Goal: Task Accomplishment & Management: Manage account settings

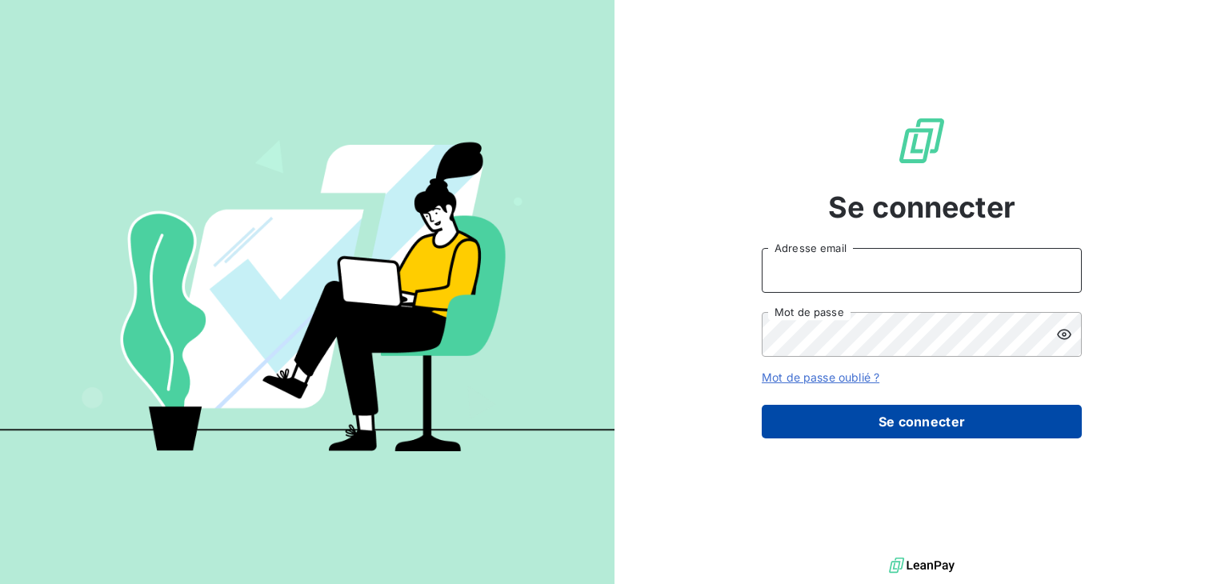
type input "[EMAIL_ADDRESS][DOMAIN_NAME]"
click at [915, 417] on button "Se connecter" at bounding box center [922, 422] width 320 height 34
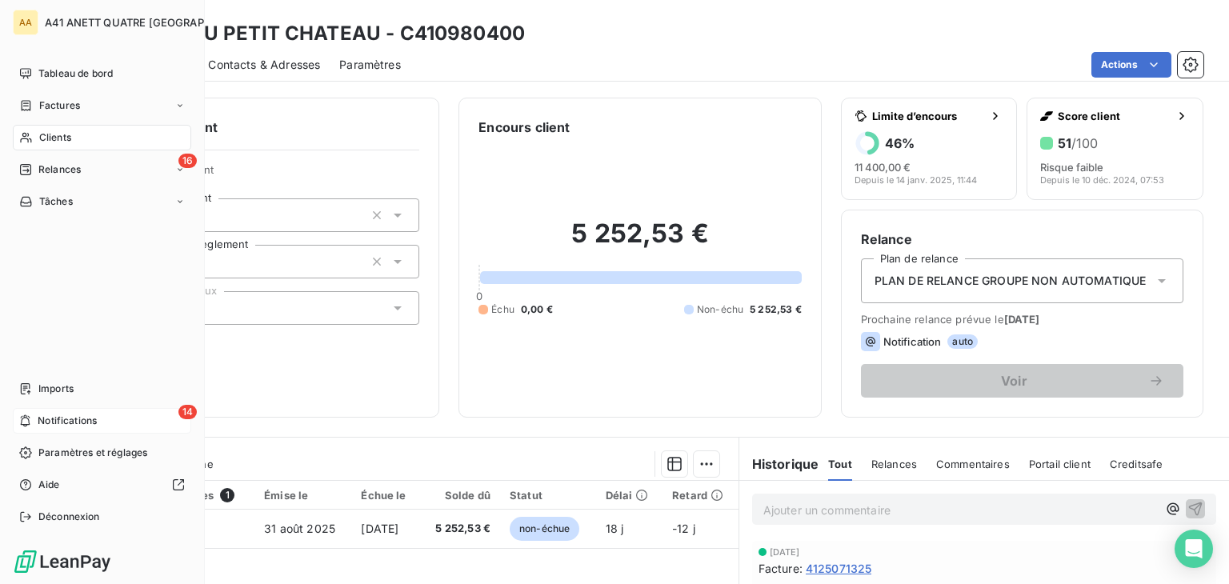
click at [74, 418] on span "Notifications" at bounding box center [67, 421] width 59 height 14
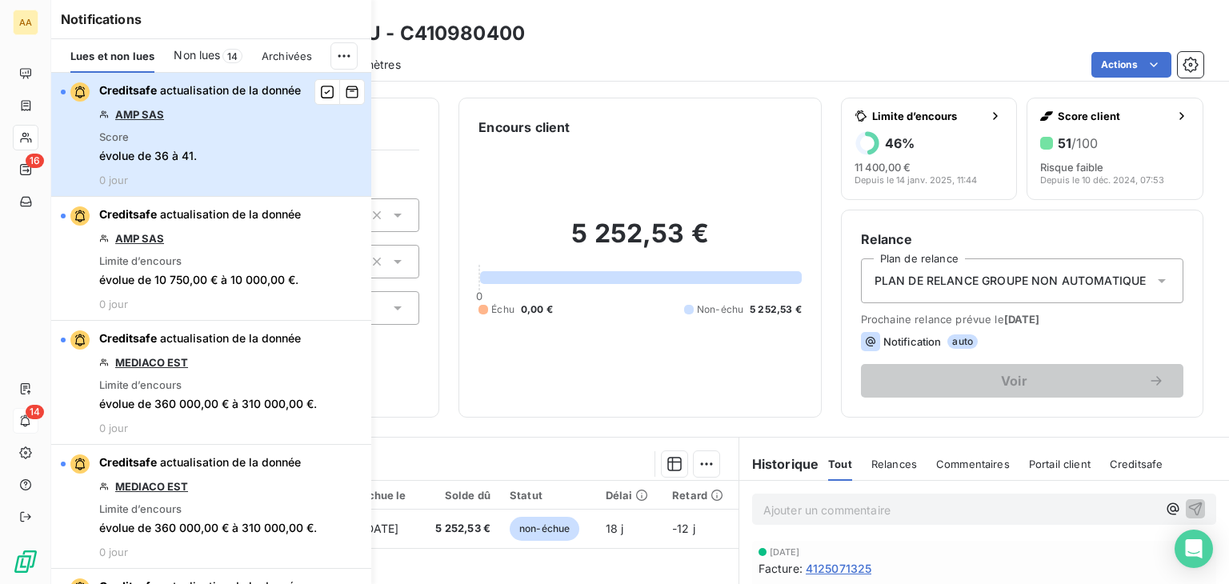
click at [65, 90] on div "button" at bounding box center [63, 92] width 5 height 5
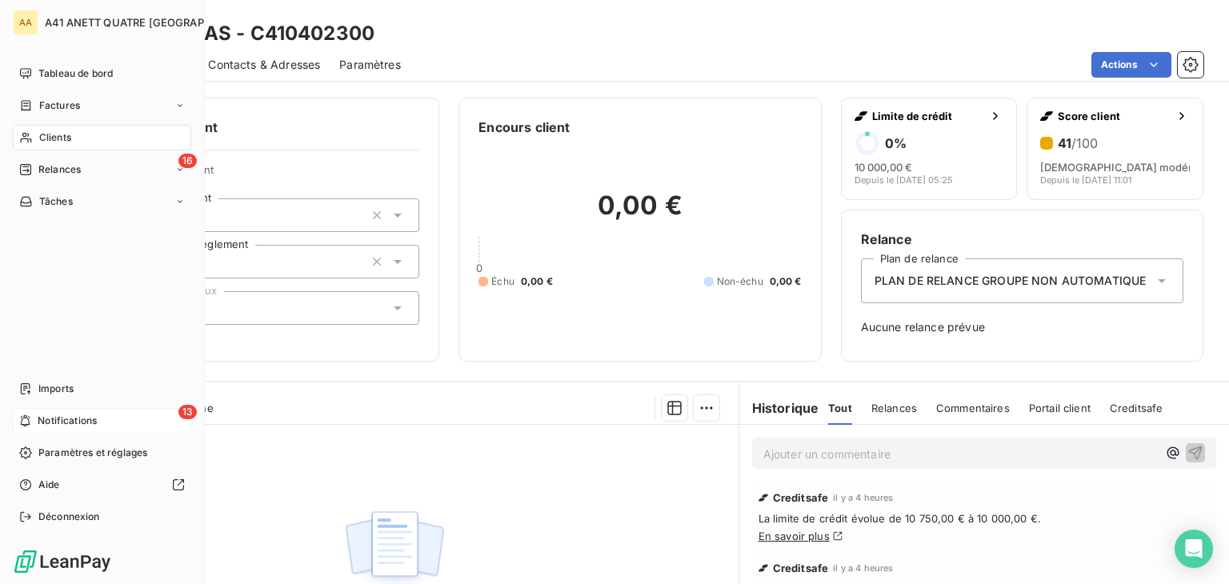
click at [43, 414] on span "Notifications" at bounding box center [67, 421] width 59 height 14
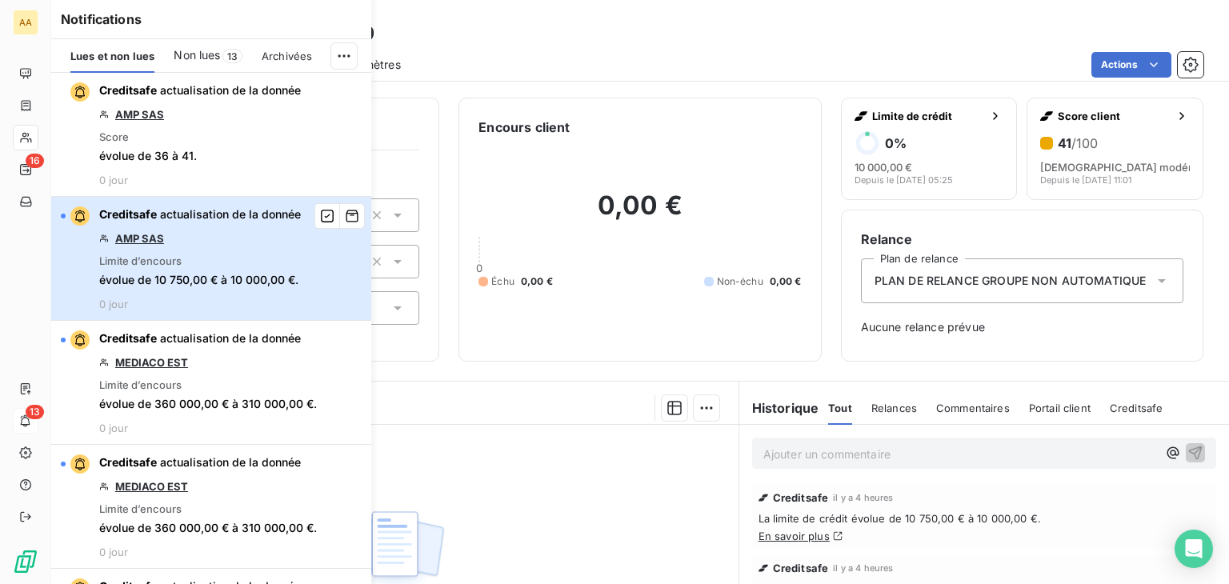
click at [66, 214] on div "button" at bounding box center [75, 215] width 29 height 19
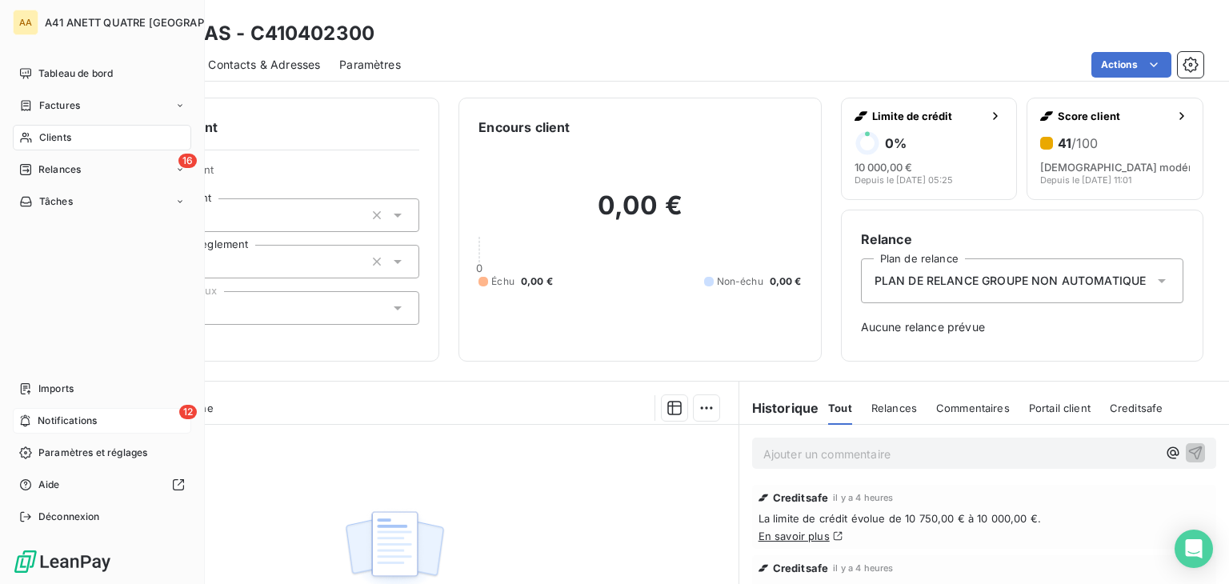
click at [64, 415] on span "Notifications" at bounding box center [67, 421] width 59 height 14
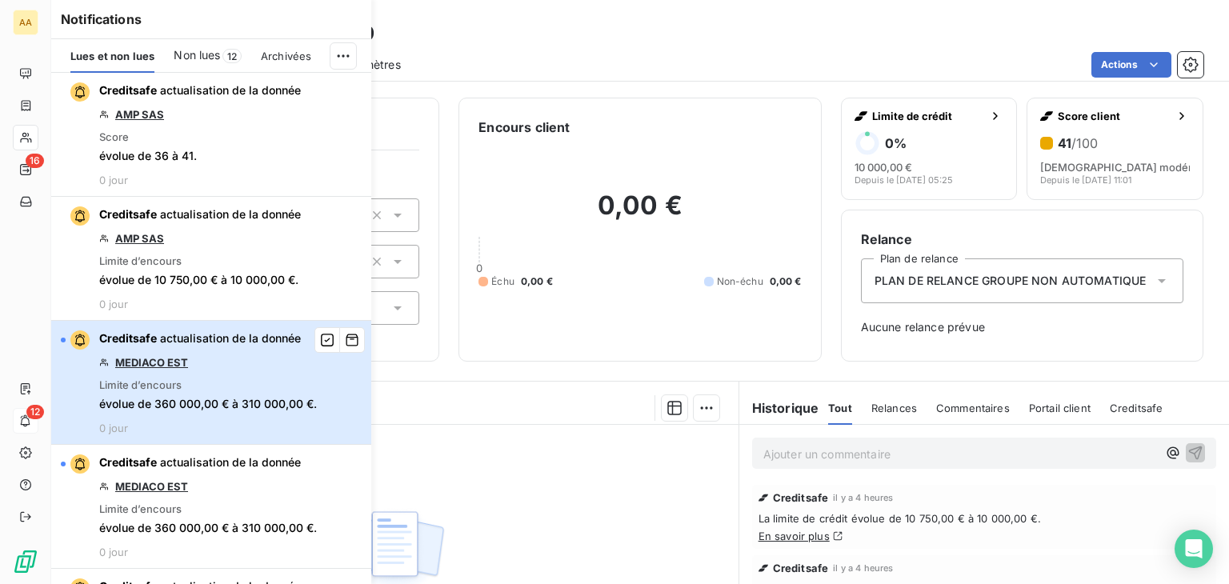
click at [64, 338] on div "button" at bounding box center [63, 340] width 5 height 5
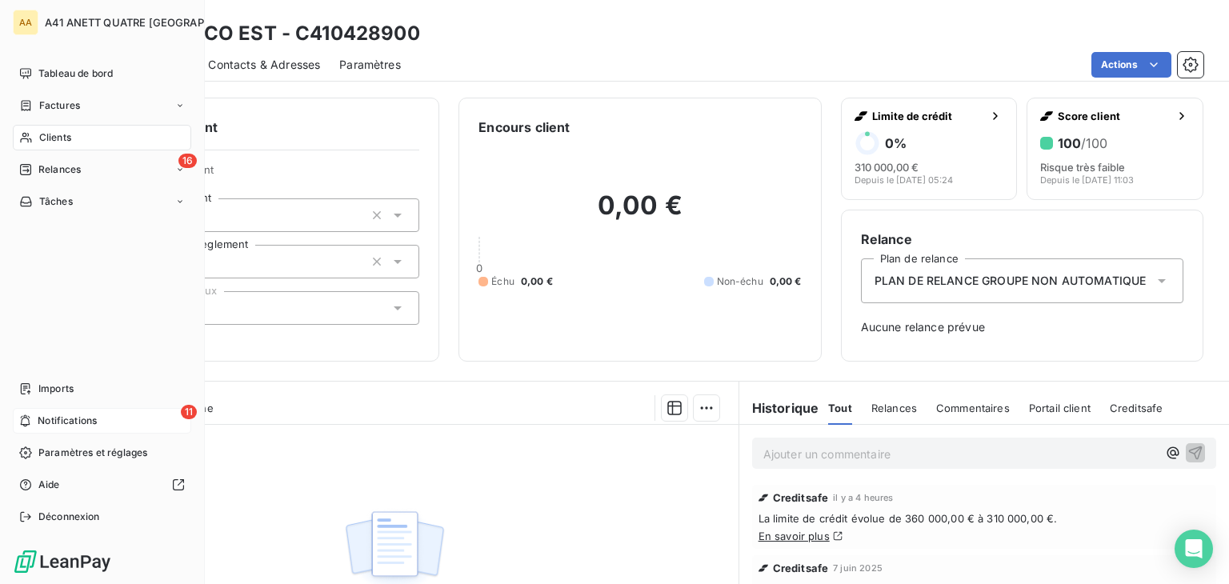
click at [36, 418] on div "11 Notifications" at bounding box center [102, 421] width 178 height 26
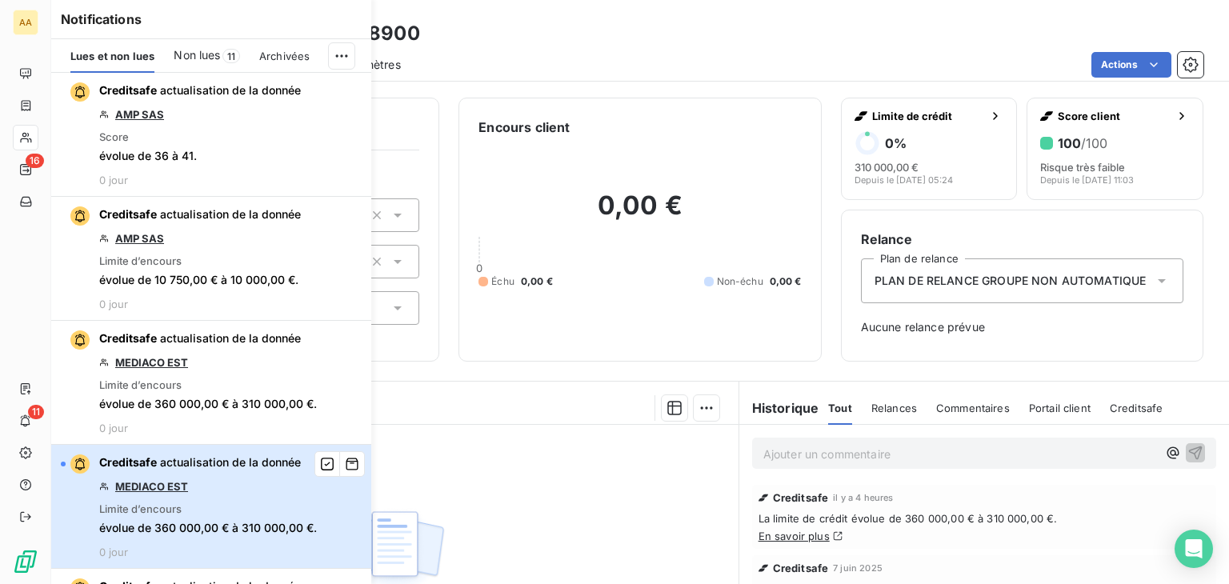
click at [65, 462] on div "button" at bounding box center [63, 464] width 5 height 5
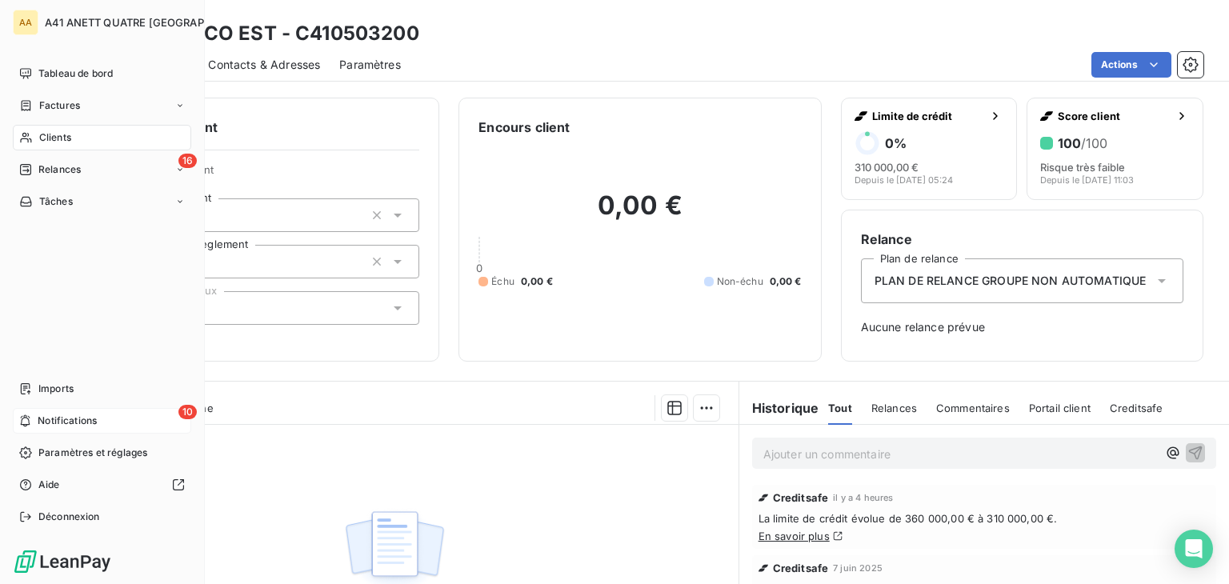
click at [29, 417] on icon at bounding box center [26, 421] width 10 height 12
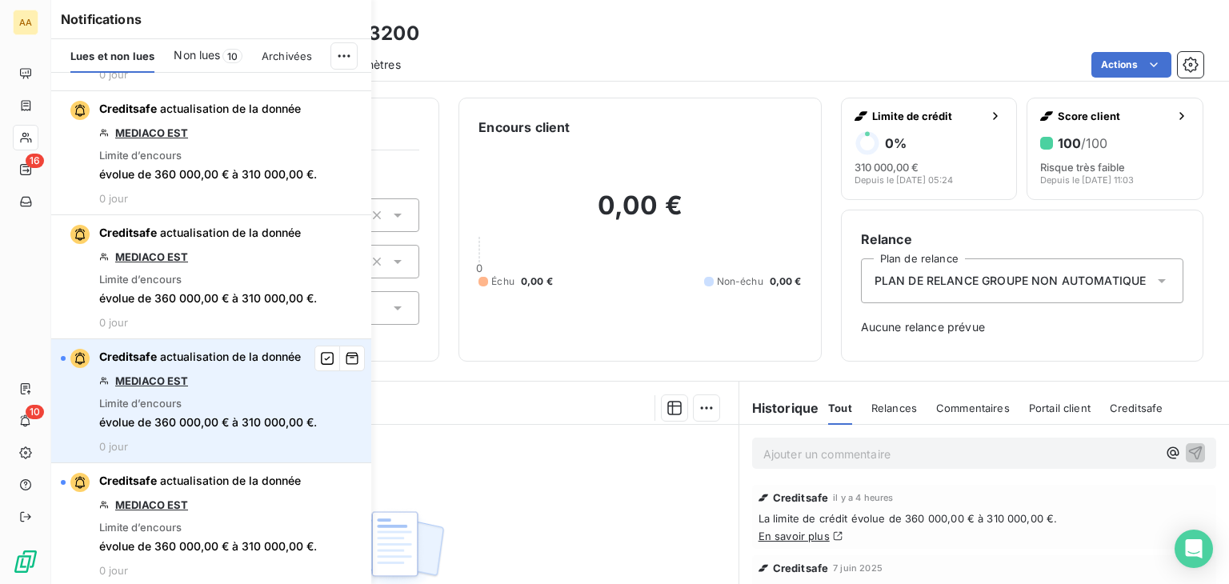
scroll to position [240, 0]
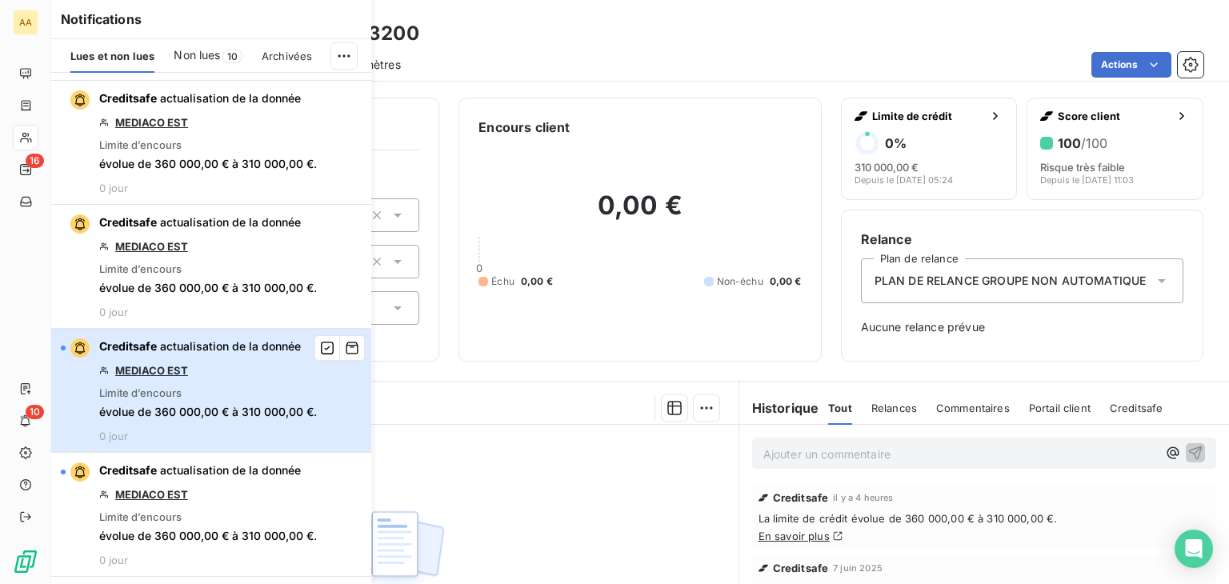
click at [65, 344] on div "button" at bounding box center [75, 347] width 29 height 19
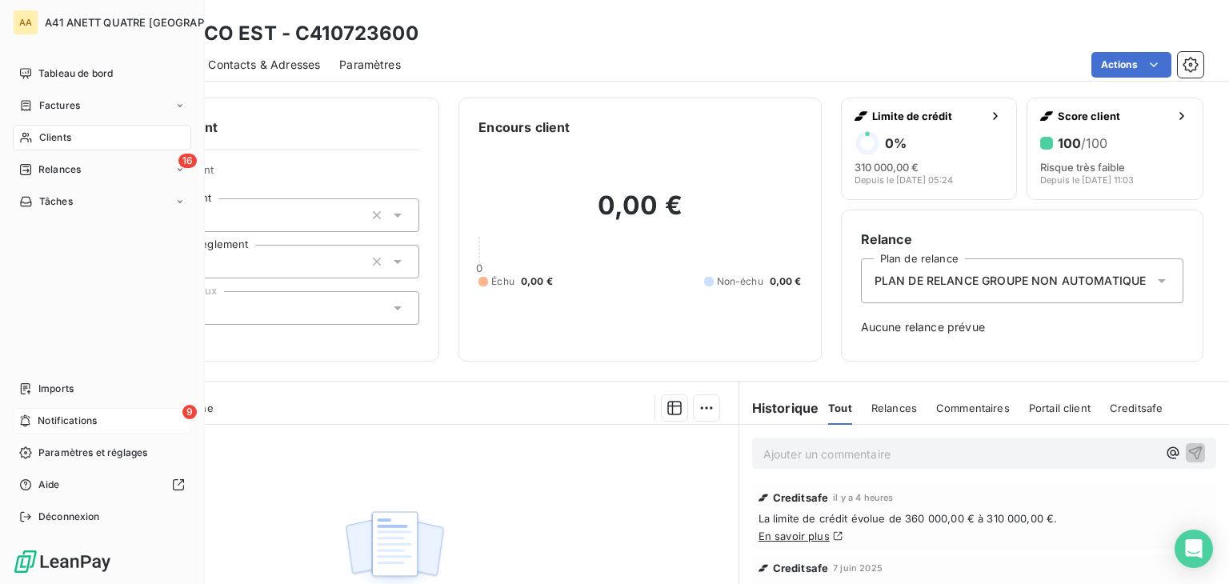
click at [52, 420] on span "Notifications" at bounding box center [67, 421] width 59 height 14
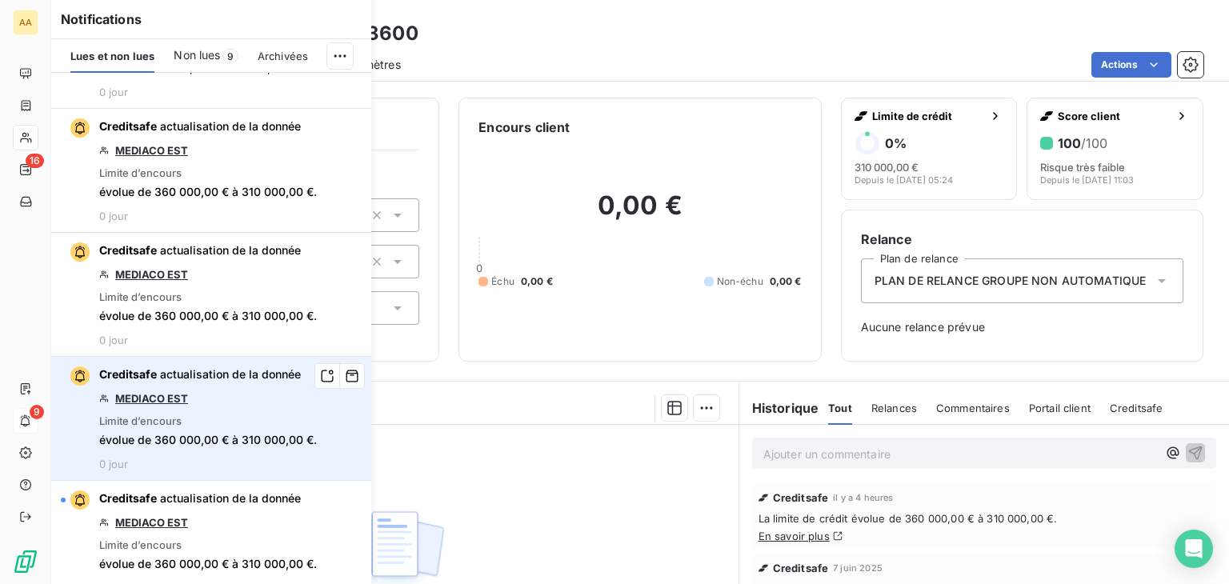
scroll to position [240, 0]
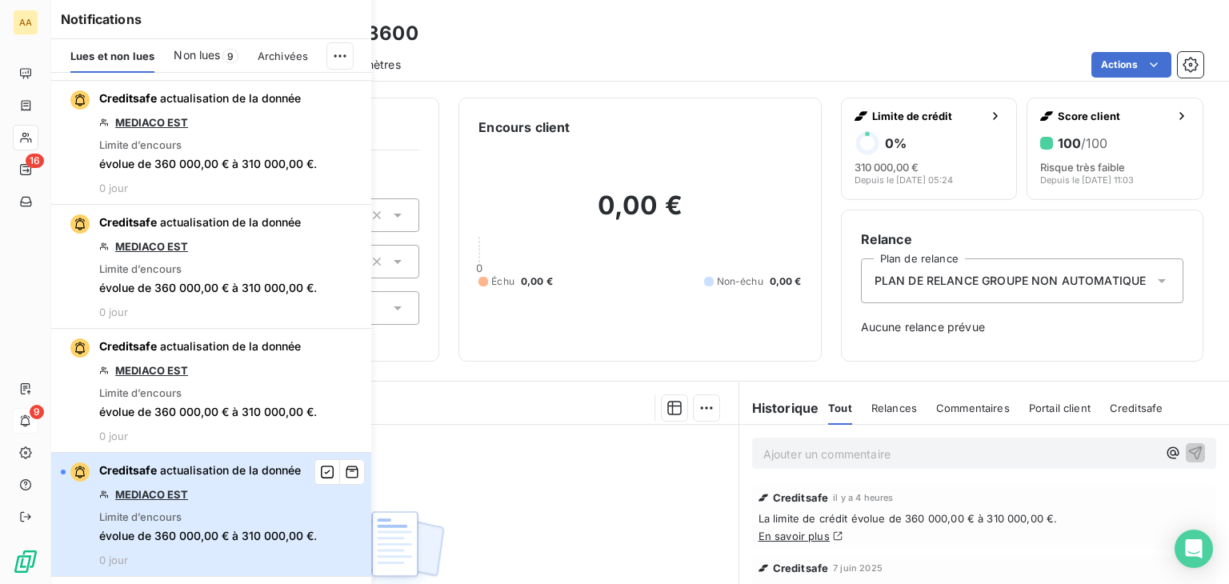
click at [65, 471] on div "button" at bounding box center [63, 472] width 5 height 5
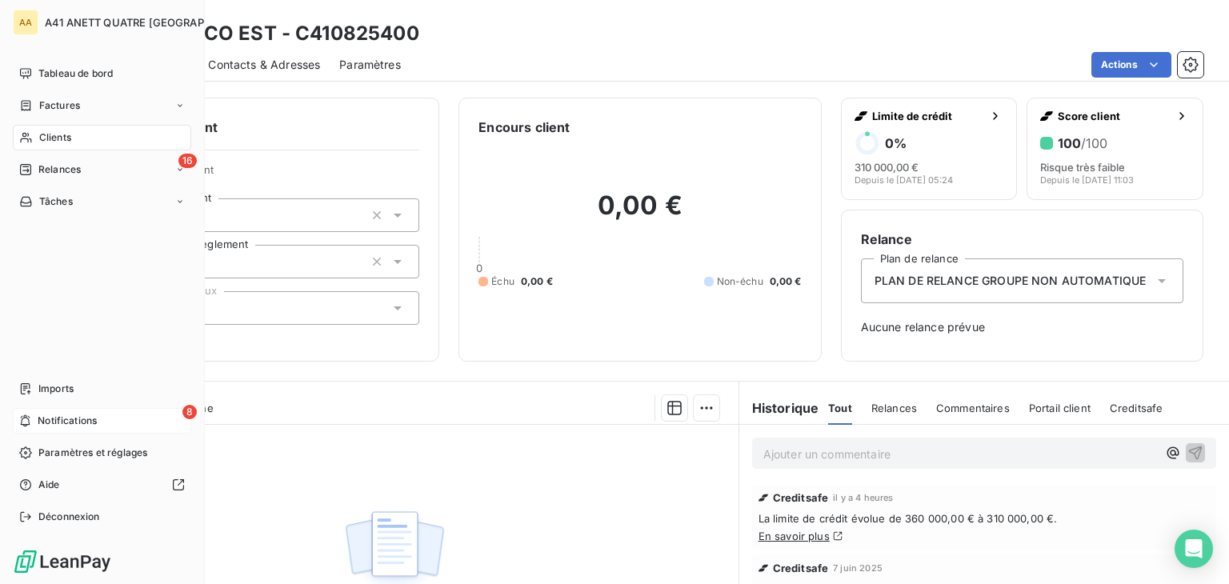
click at [34, 418] on div "8 Notifications" at bounding box center [102, 421] width 178 height 26
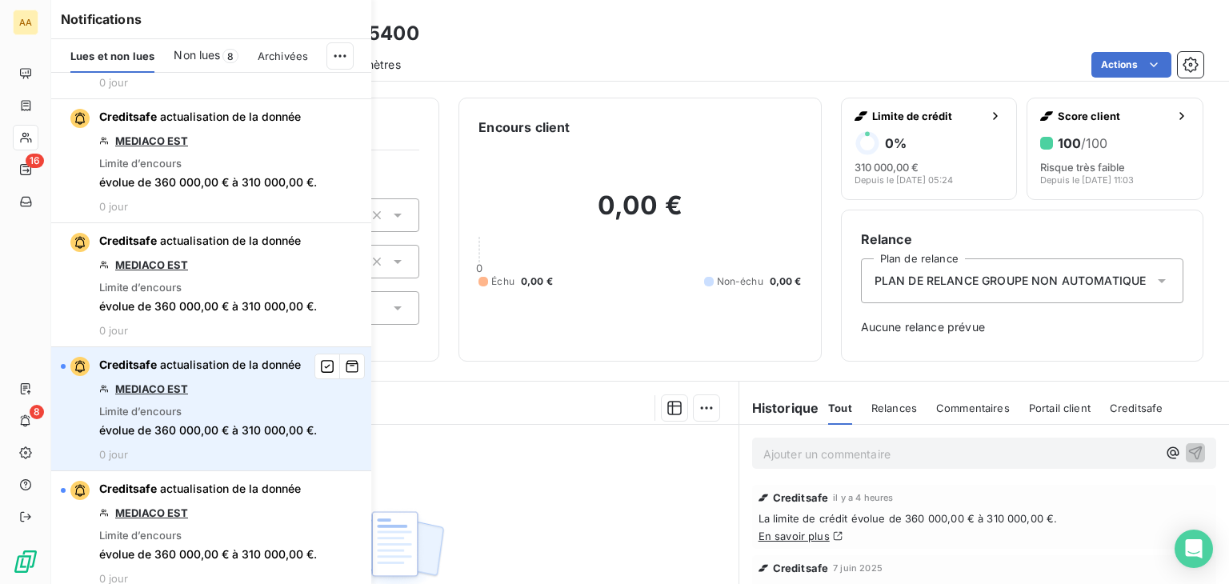
scroll to position [480, 0]
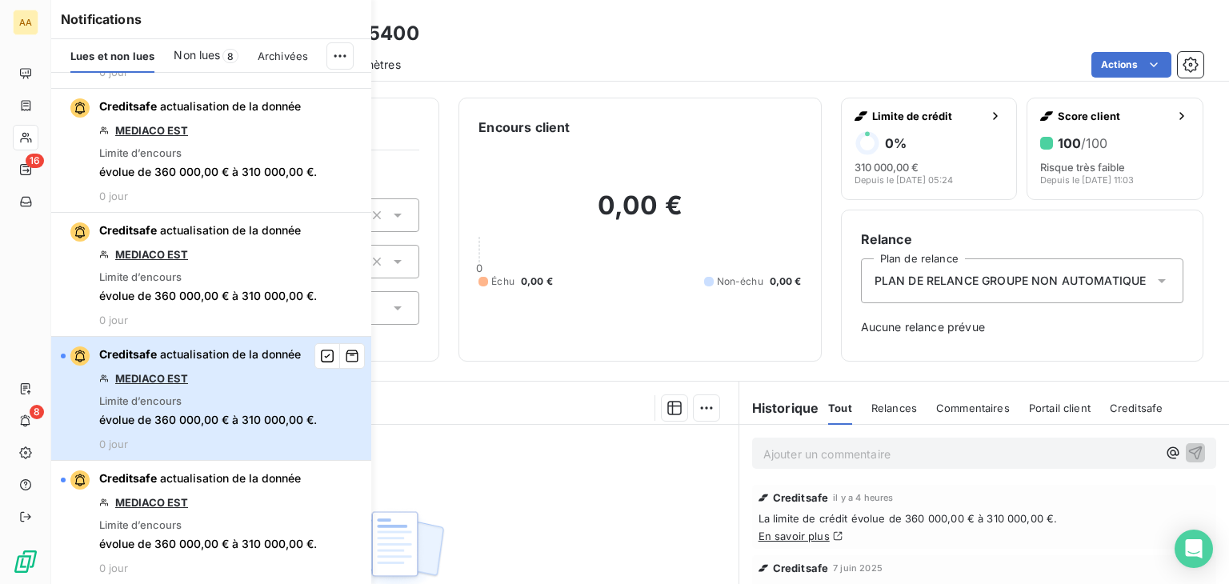
click at [67, 354] on div "button" at bounding box center [75, 355] width 29 height 19
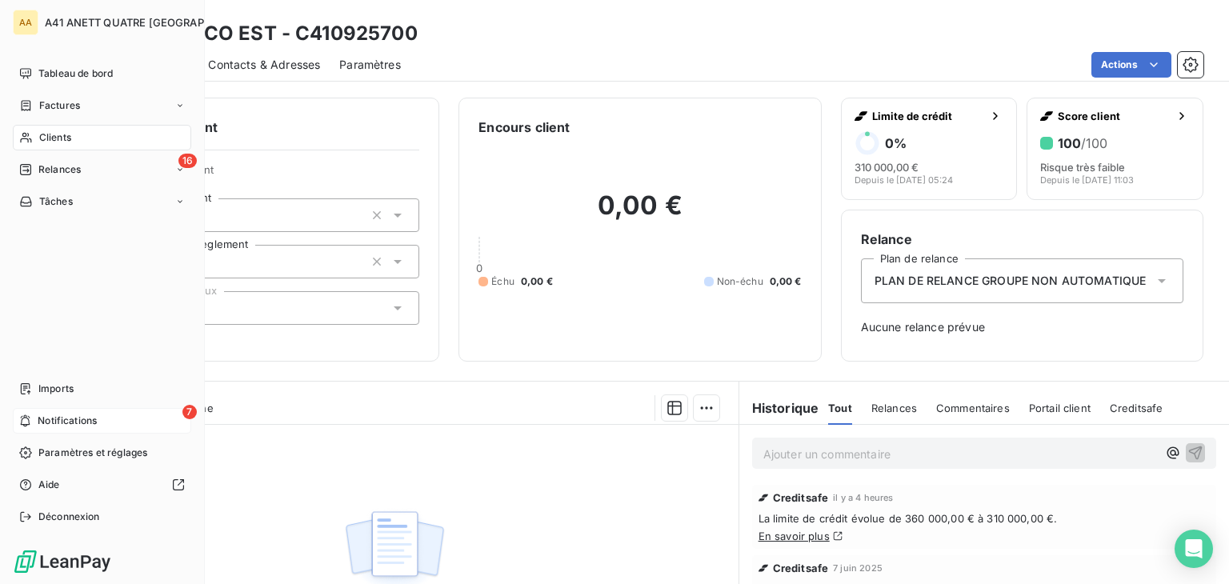
click at [30, 422] on icon at bounding box center [25, 420] width 12 height 13
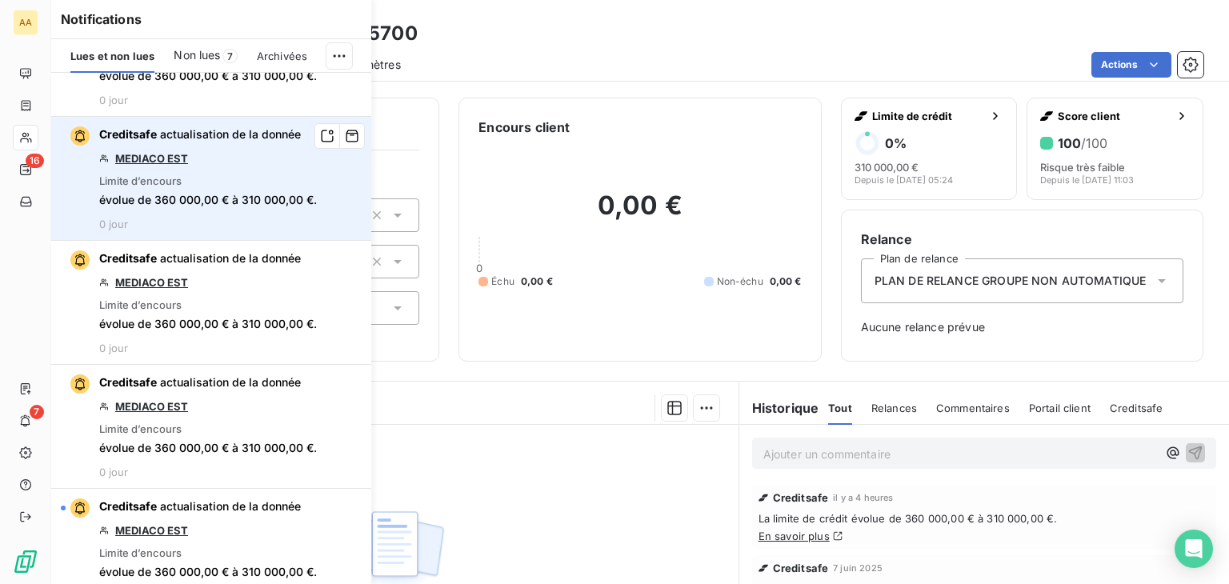
scroll to position [480, 0]
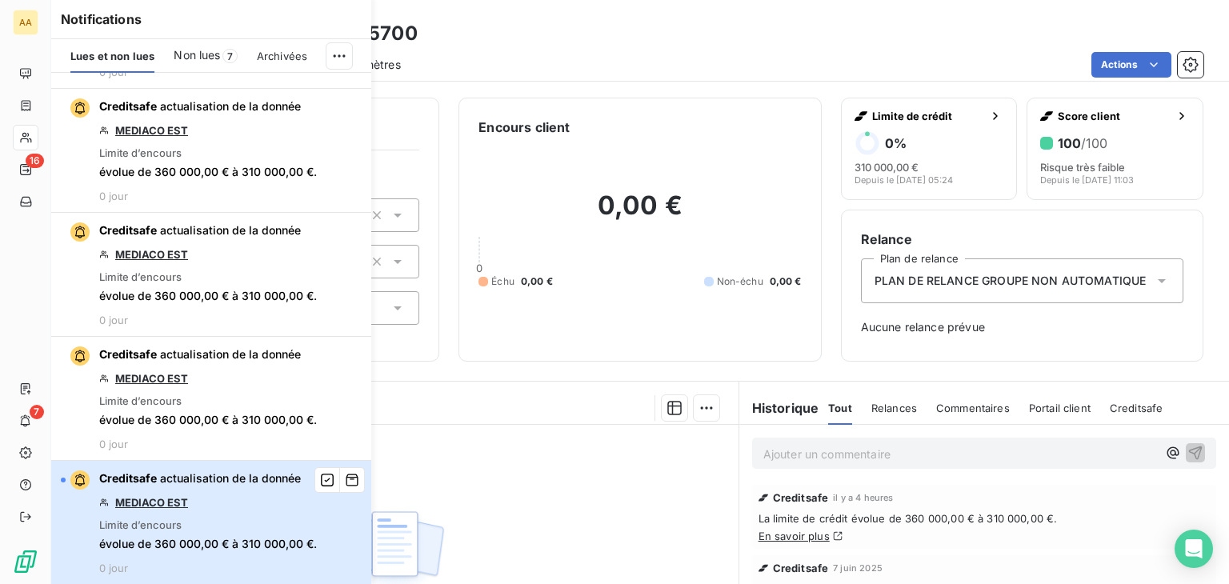
click at [63, 478] on div "button" at bounding box center [63, 480] width 5 height 5
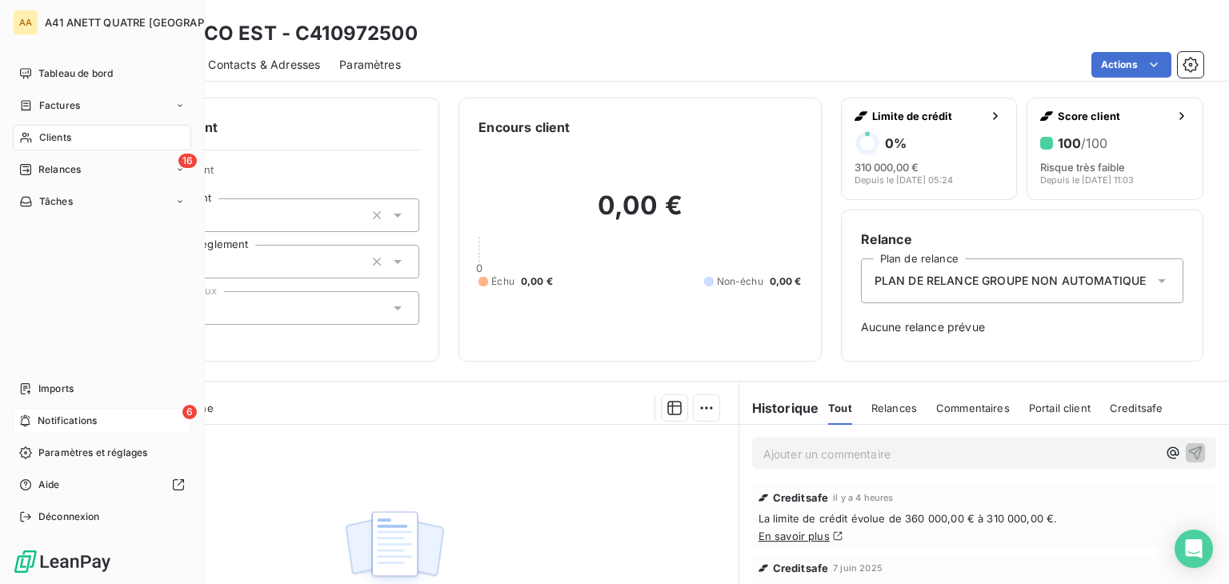
click at [26, 420] on icon at bounding box center [25, 420] width 12 height 13
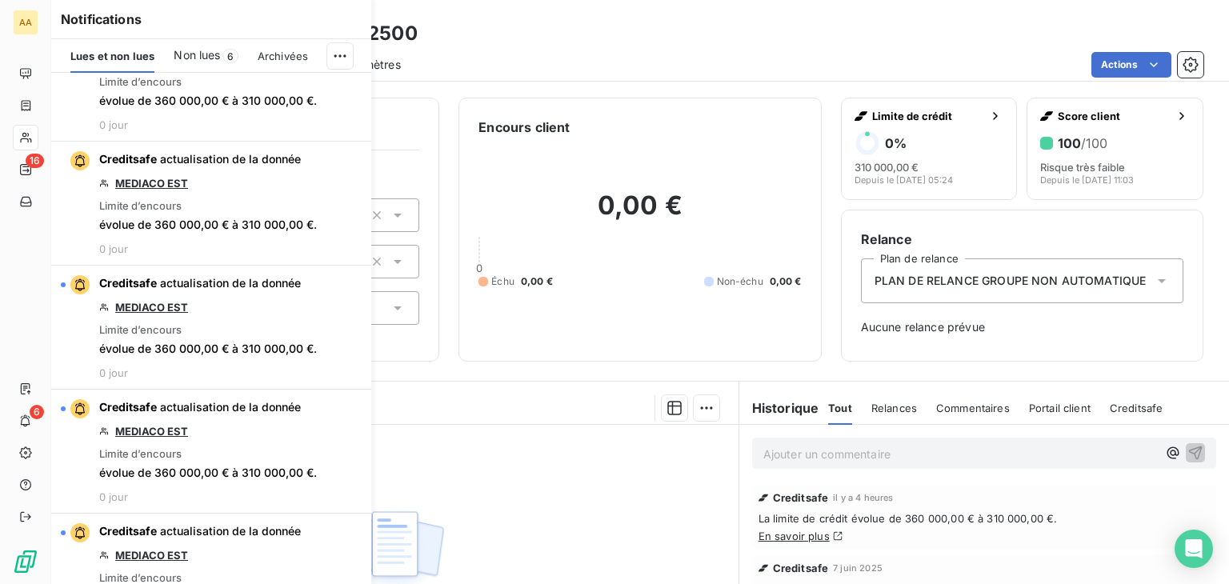
scroll to position [800, 0]
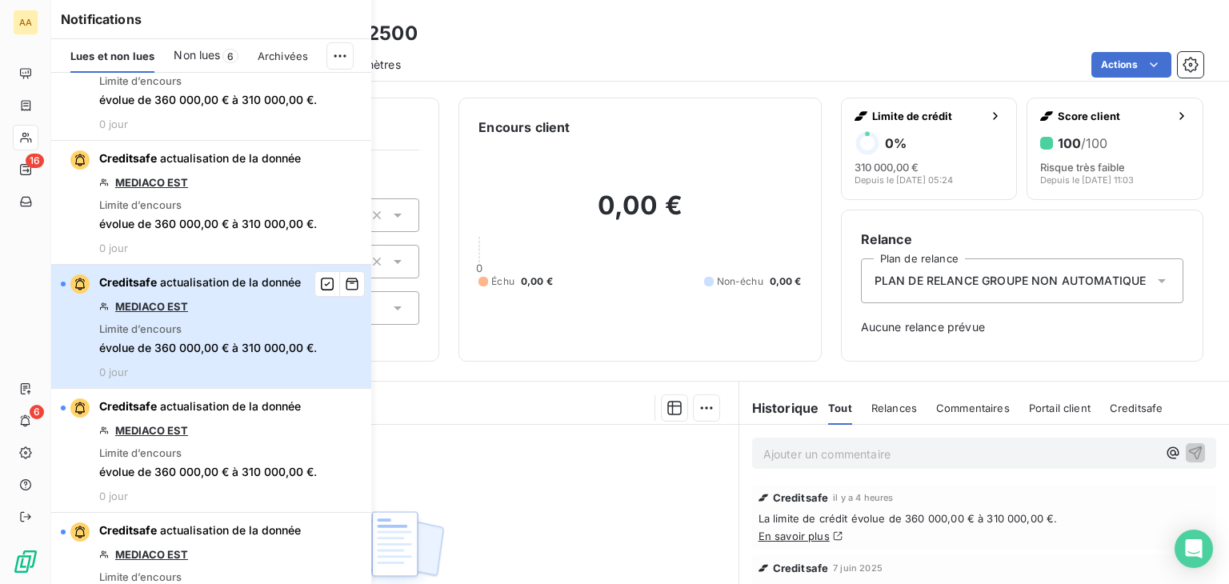
click at [60, 281] on button "Creditsafe actualisation de la donnée MEDIACO EST Limite d’encours évolue de 36…" at bounding box center [211, 327] width 320 height 124
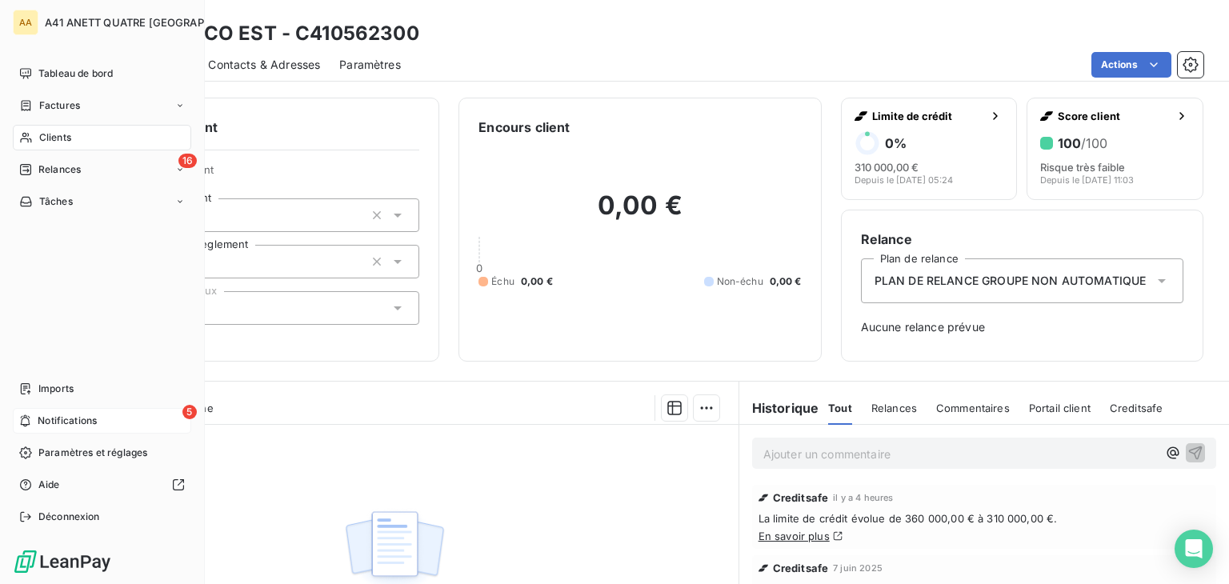
click at [29, 426] on icon at bounding box center [25, 420] width 12 height 13
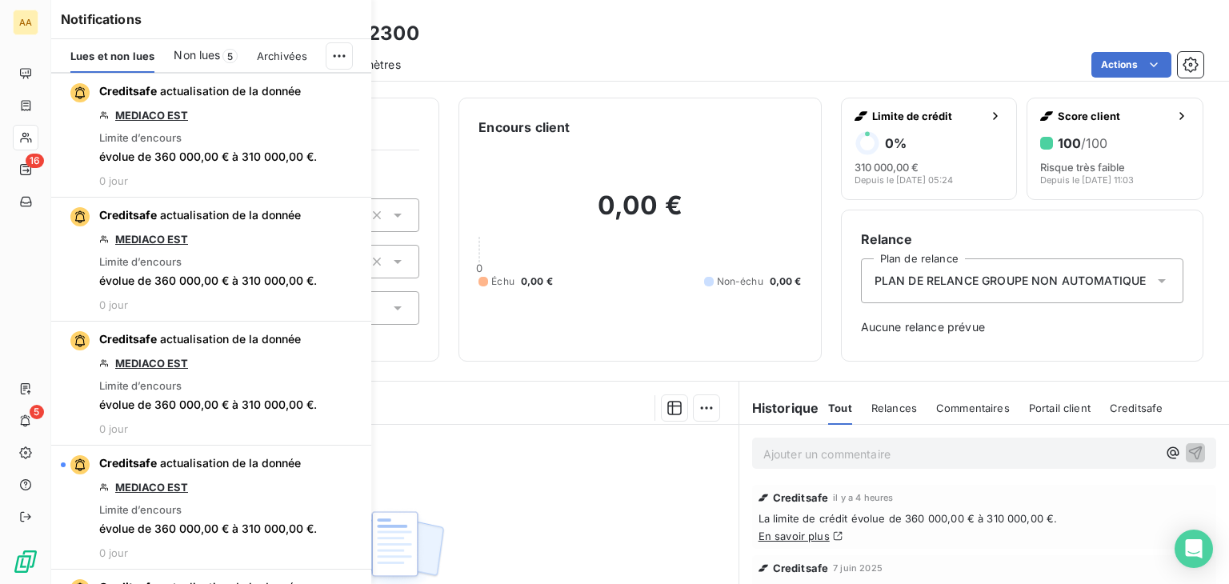
scroll to position [880, 0]
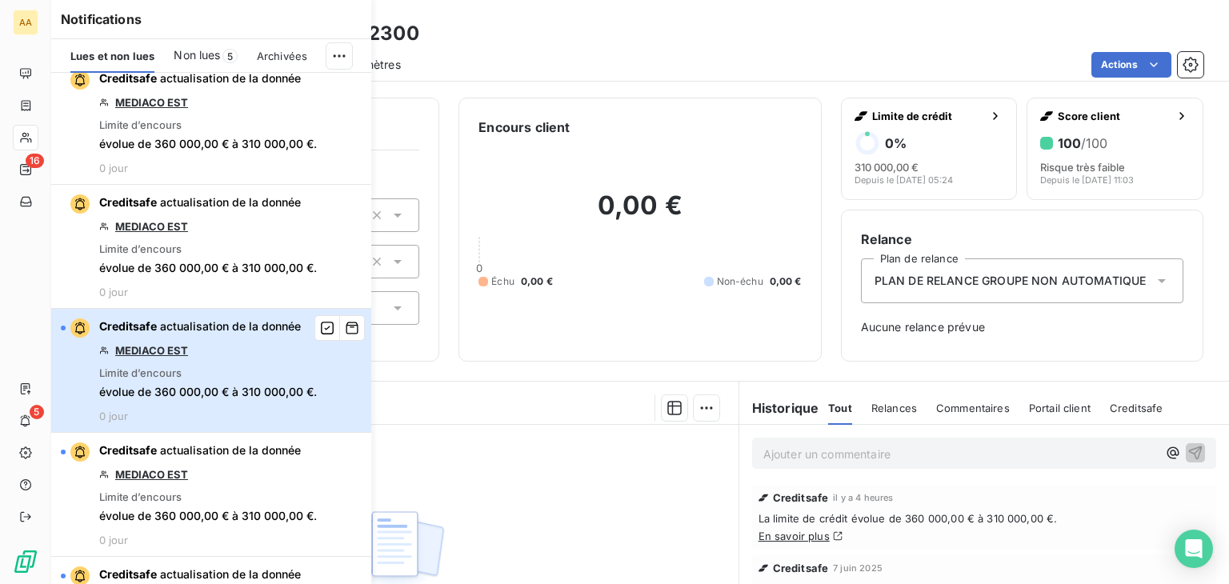
click at [65, 324] on div "button" at bounding box center [75, 327] width 29 height 19
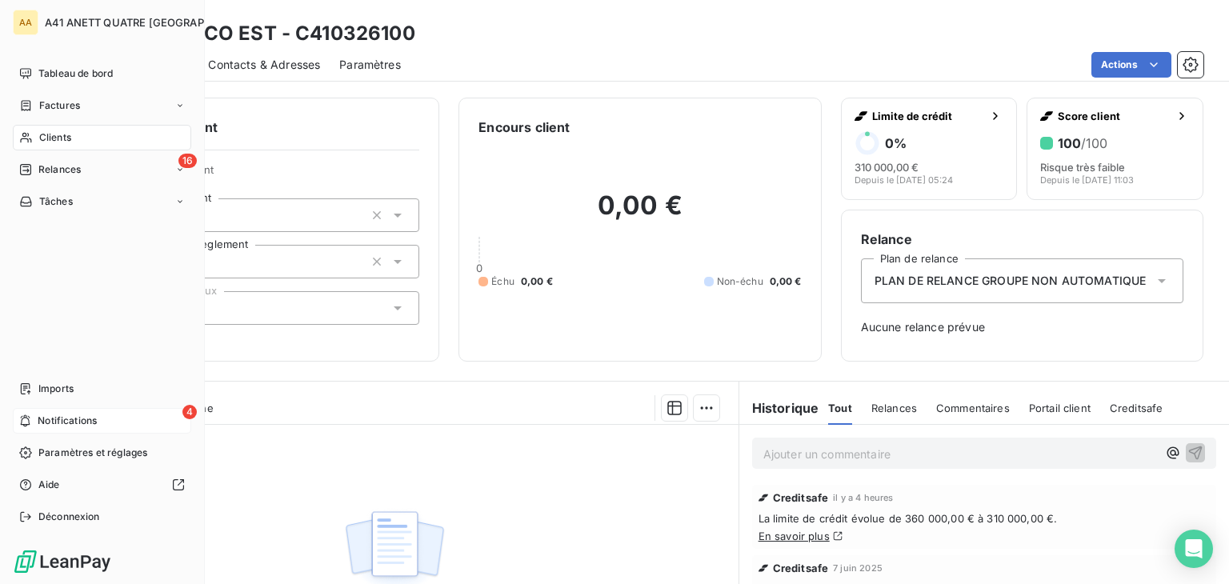
click at [29, 419] on icon at bounding box center [26, 421] width 10 height 12
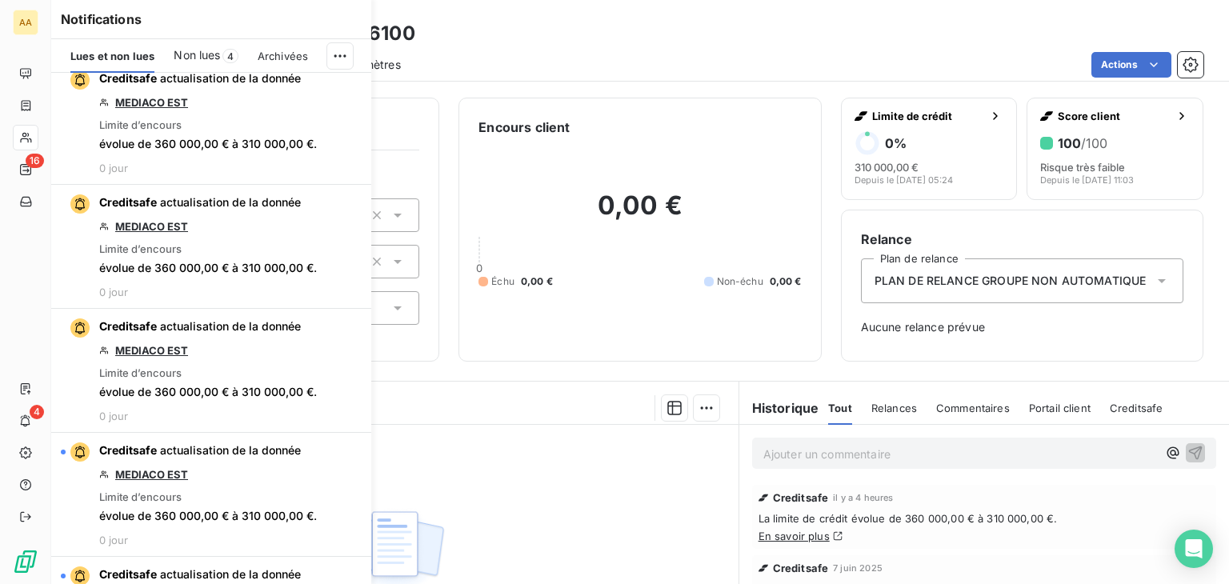
scroll to position [1120, 0]
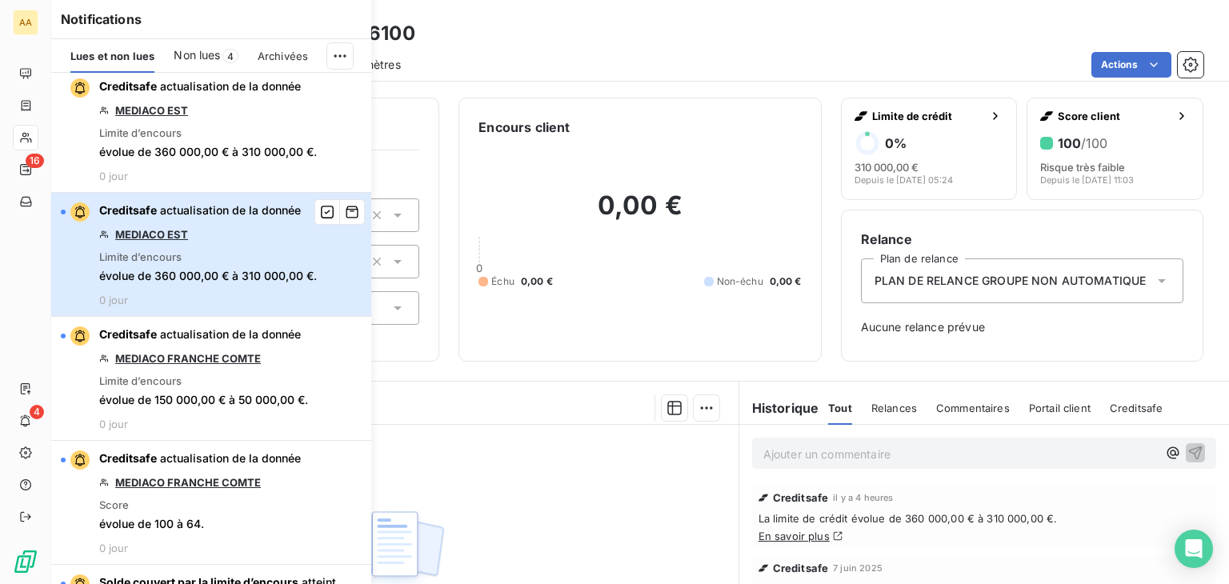
click at [60, 209] on button "Creditsafe actualisation de la donnée MEDIACO EST Limite d’encours évolue de 36…" at bounding box center [211, 255] width 320 height 124
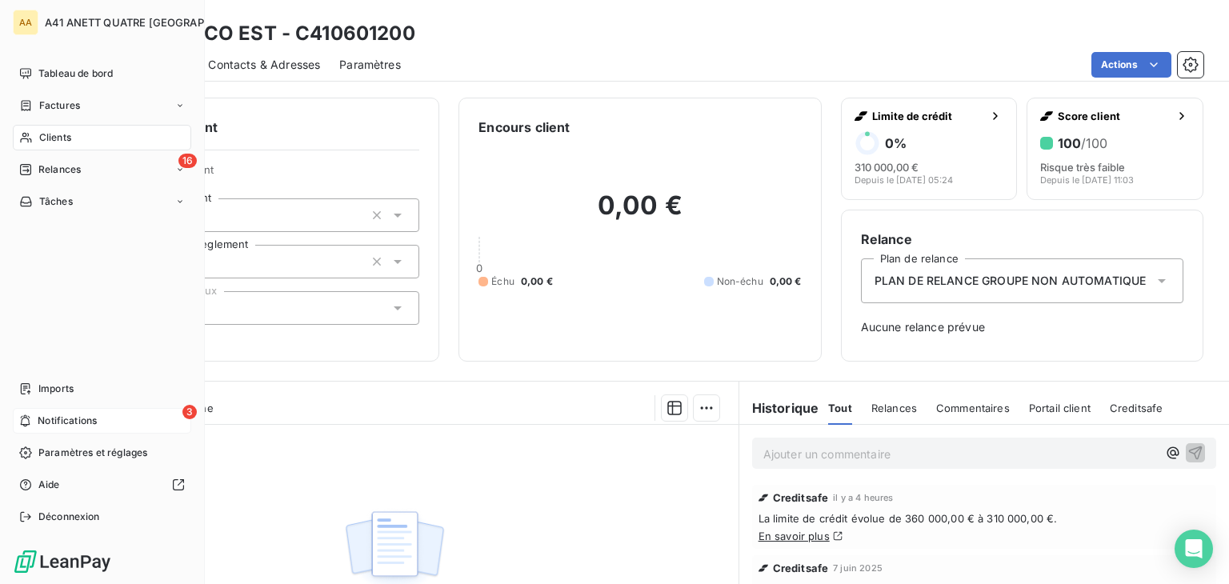
click at [35, 422] on div "3 Notifications" at bounding box center [102, 421] width 178 height 26
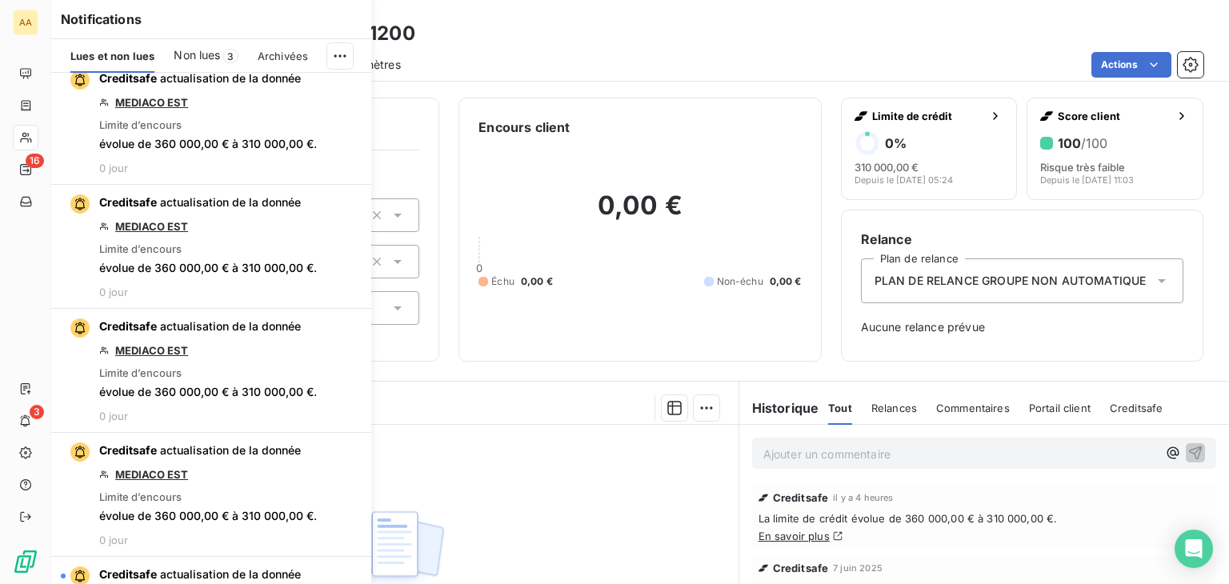
scroll to position [1120, 0]
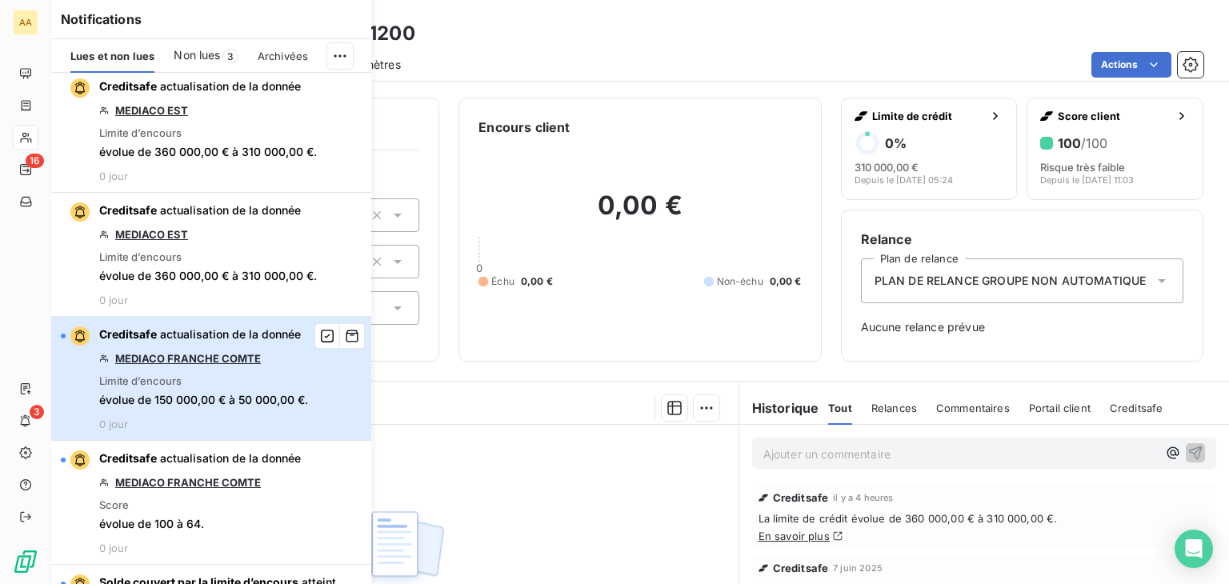
click at [62, 334] on div "button" at bounding box center [63, 336] width 5 height 5
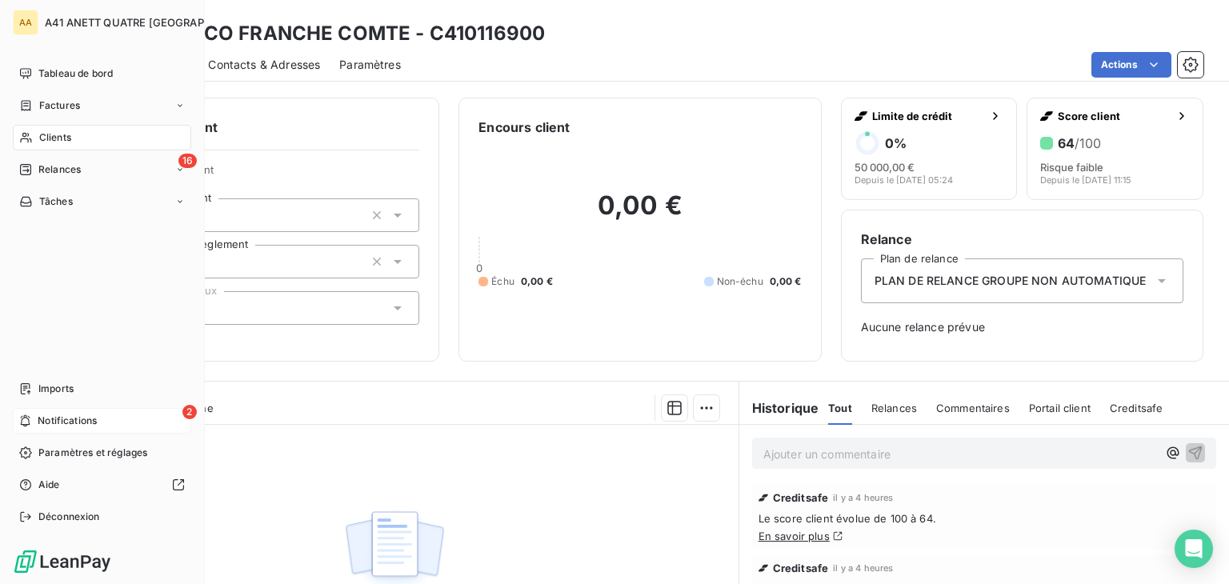
click at [29, 420] on icon at bounding box center [26, 421] width 10 height 12
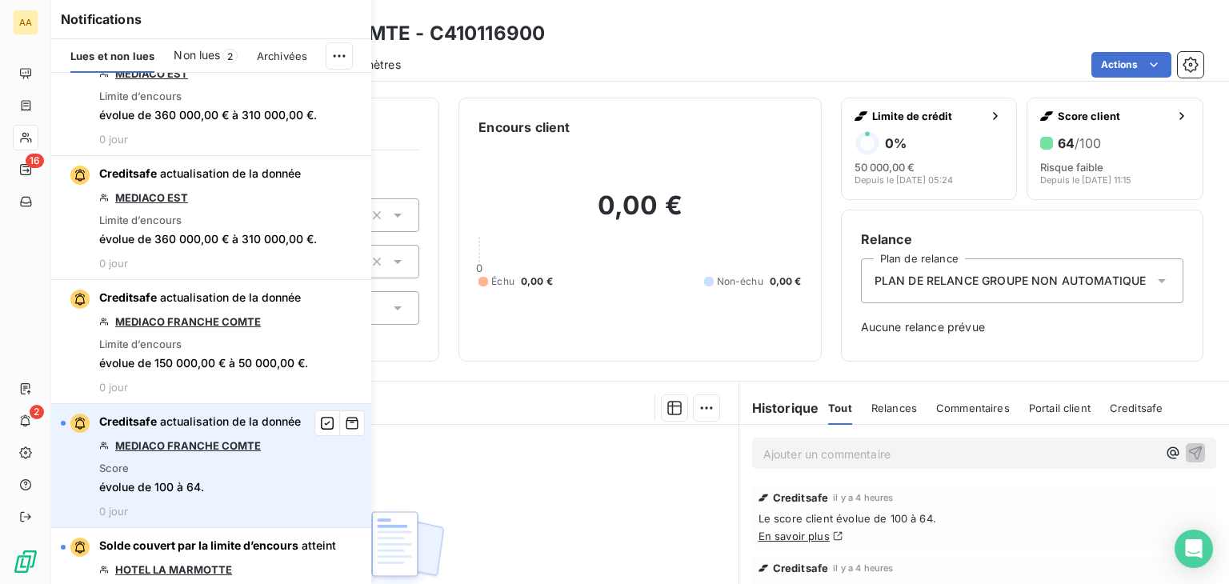
scroll to position [1280, 0]
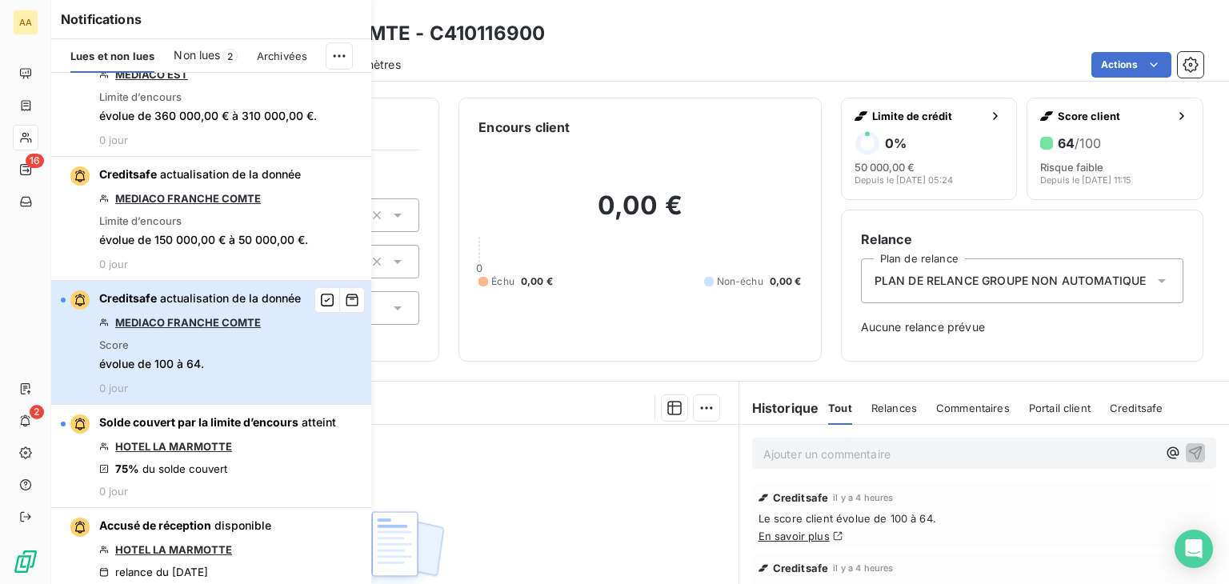
click at [64, 293] on div "button" at bounding box center [75, 299] width 29 height 19
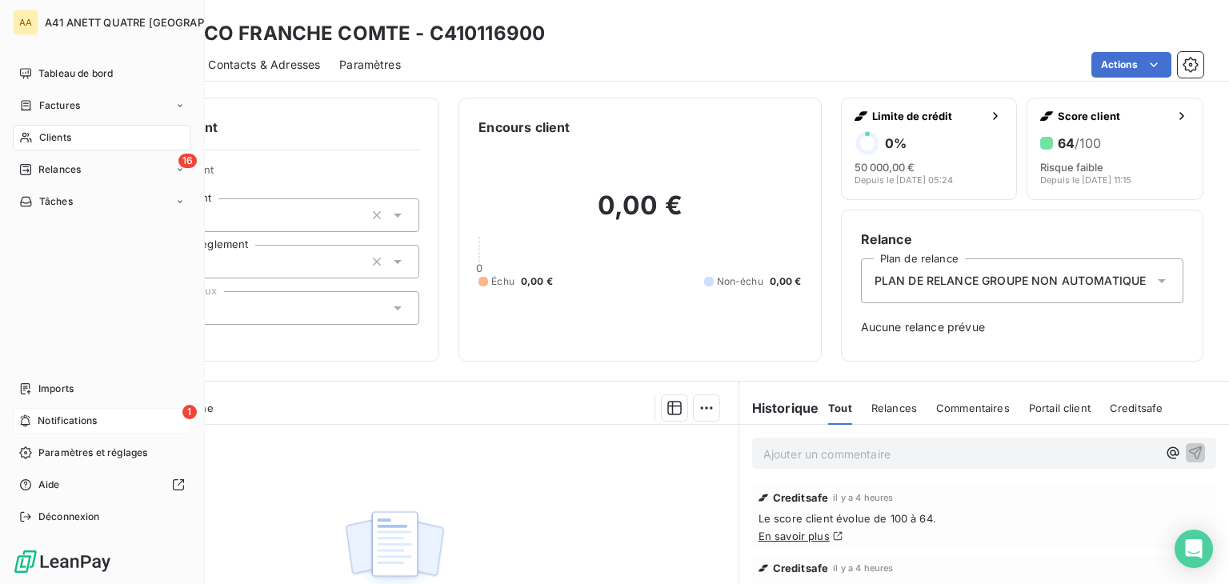
click at [34, 421] on div "1 Notifications" at bounding box center [102, 421] width 178 height 26
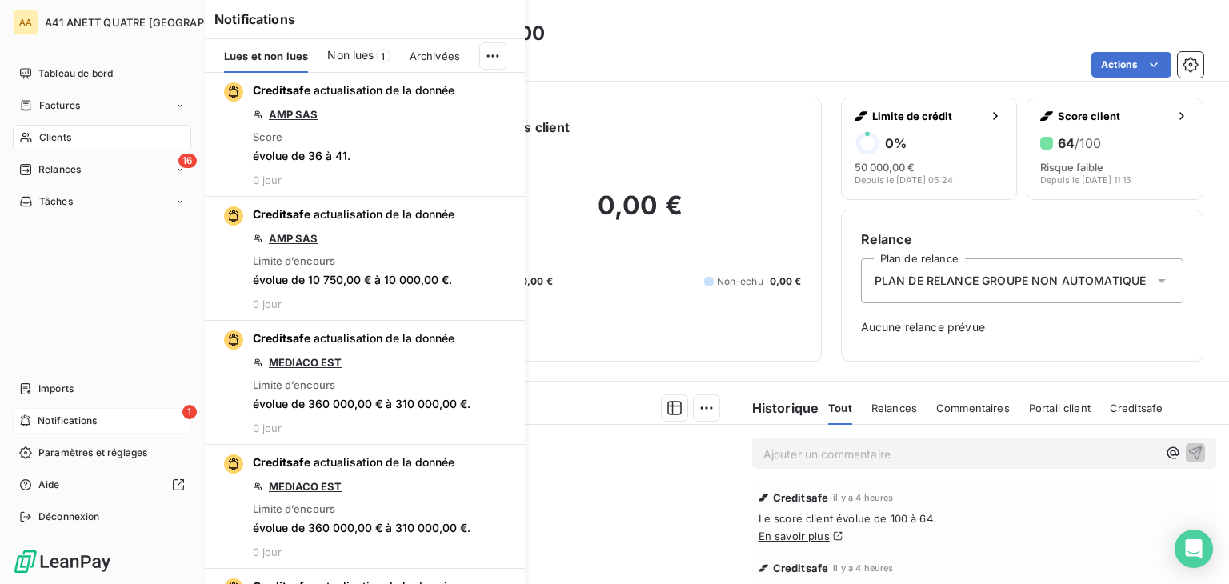
click at [26, 416] on icon at bounding box center [25, 420] width 12 height 13
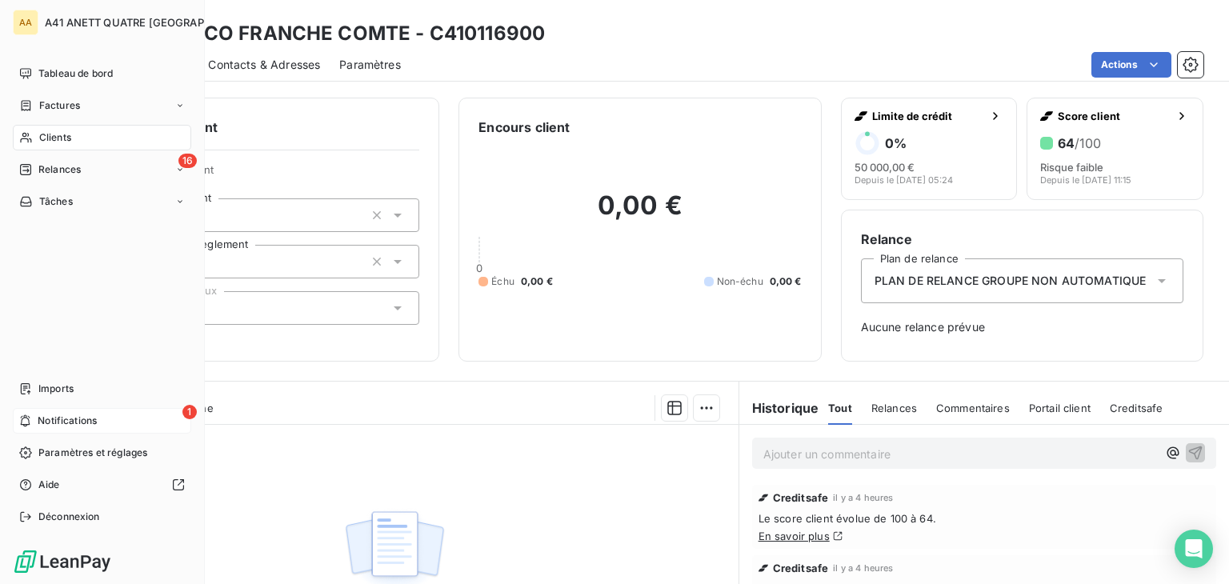
click at [26, 416] on icon at bounding box center [25, 420] width 12 height 13
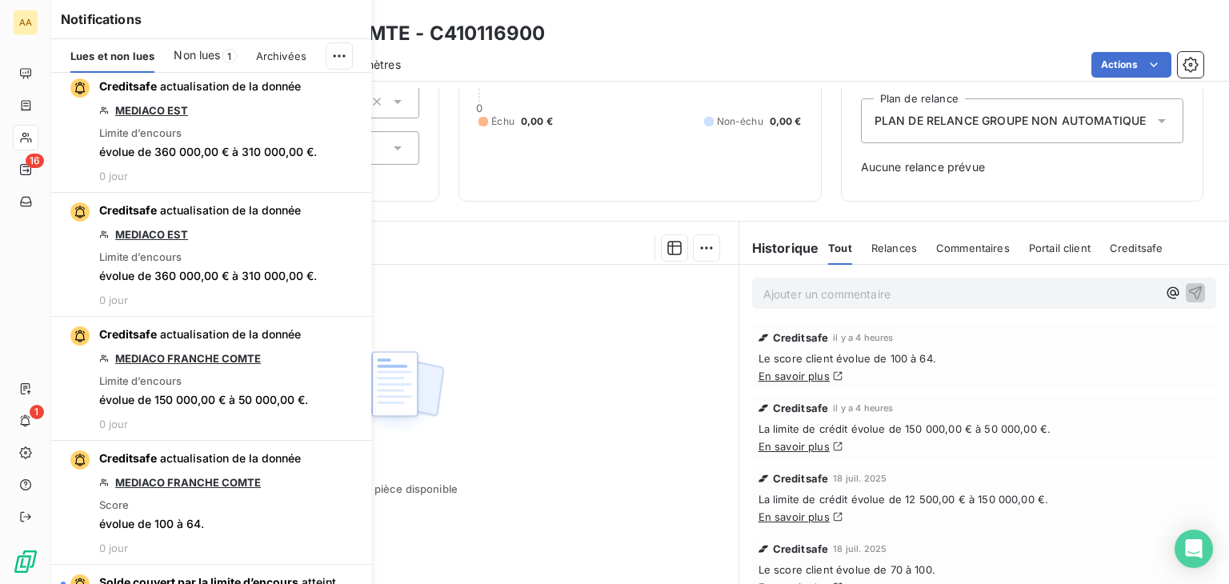
scroll to position [1440, 0]
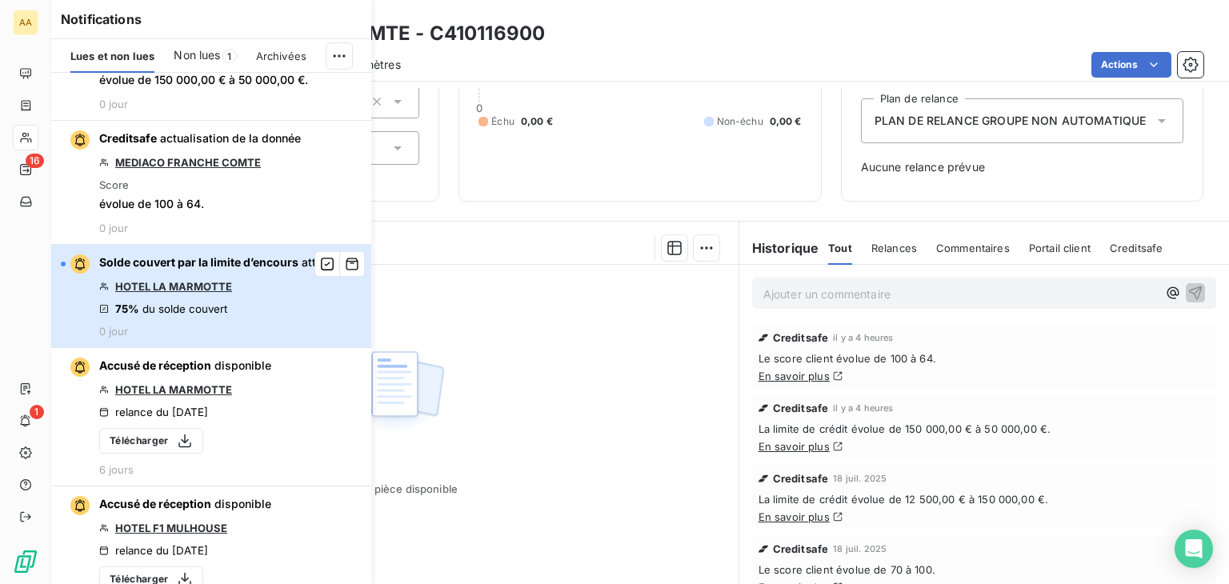
click at [62, 262] on div "button" at bounding box center [63, 264] width 5 height 5
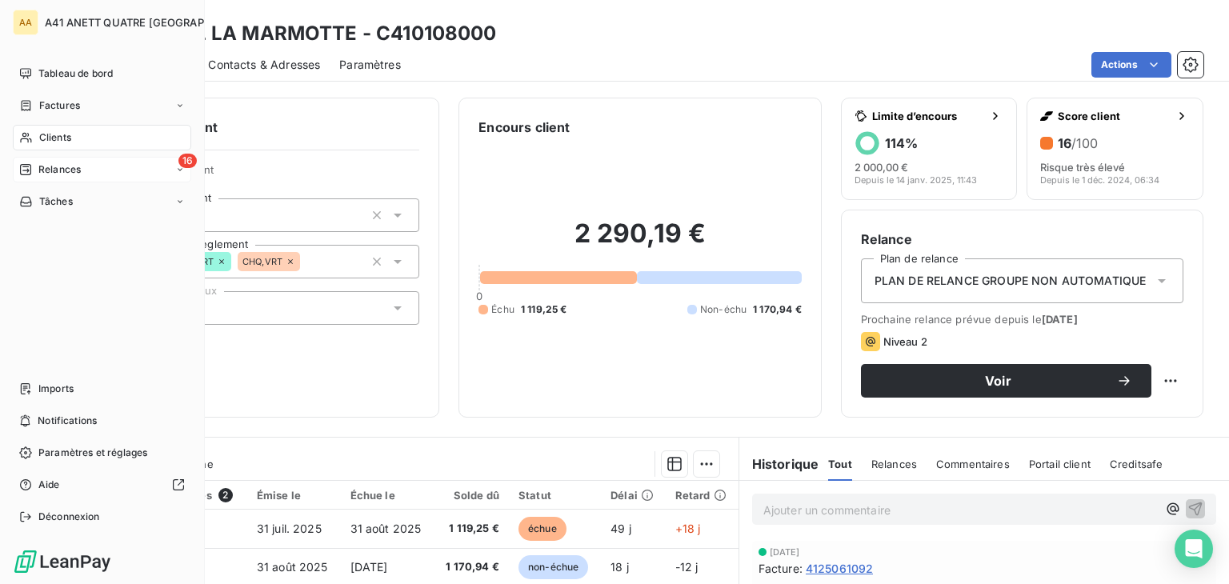
click at [28, 167] on icon at bounding box center [25, 169] width 13 height 13
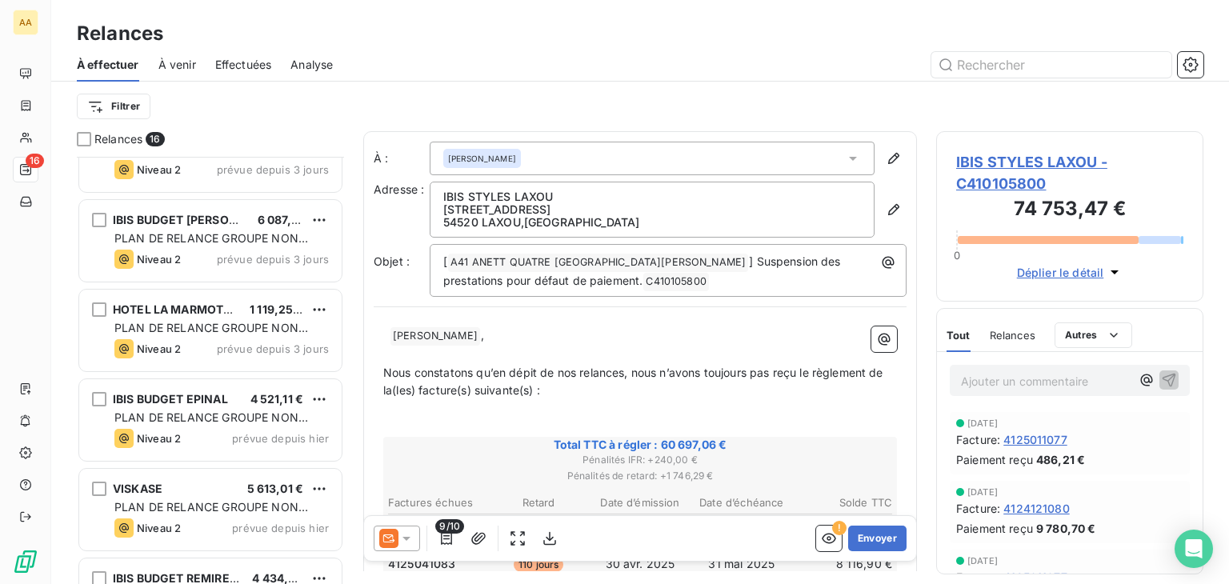
scroll to position [686, 0]
